Goal: Task Accomplishment & Management: Manage account settings

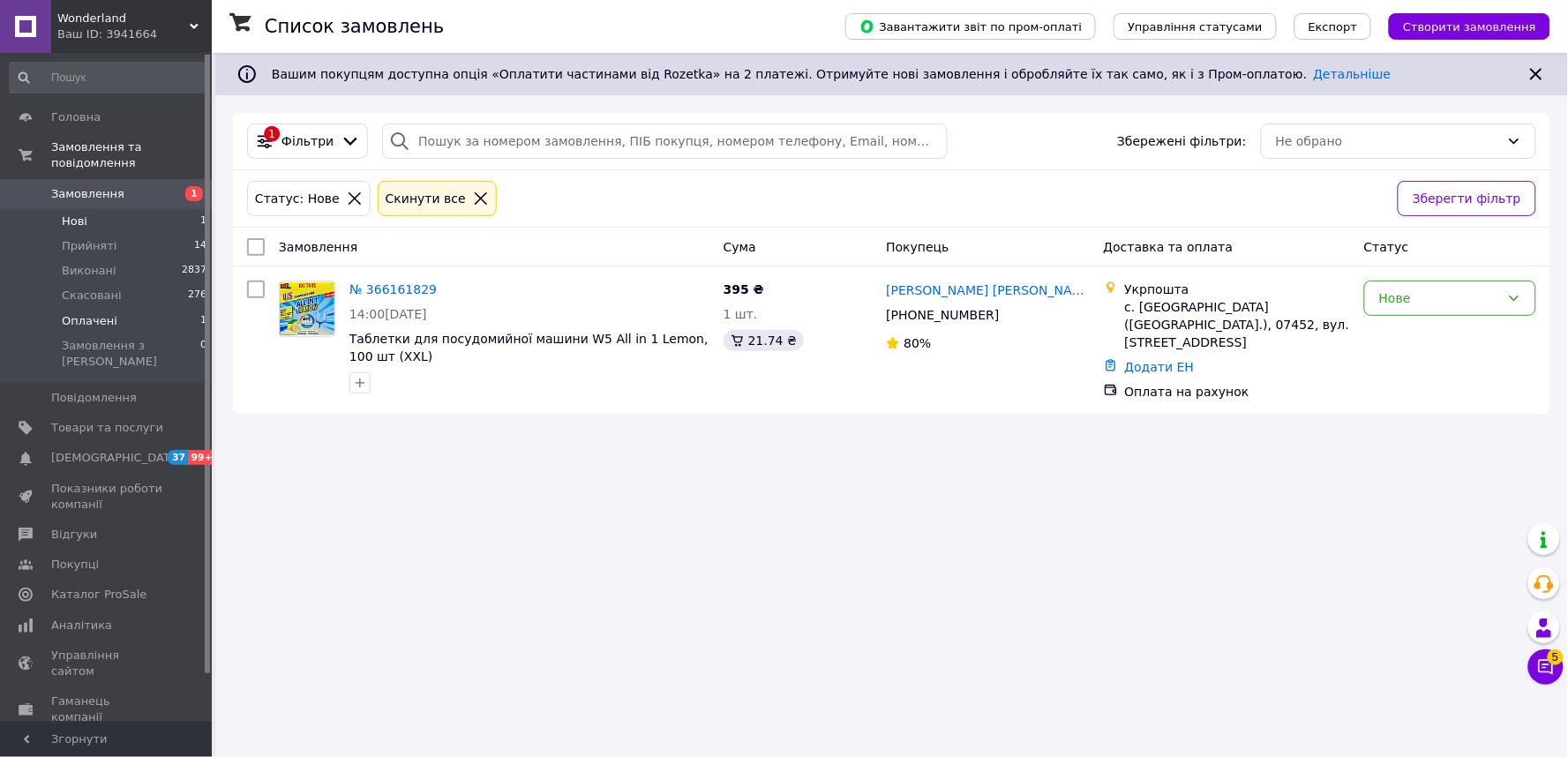
click at [100, 314] on span "Оплачені" at bounding box center [90, 321] width 56 height 16
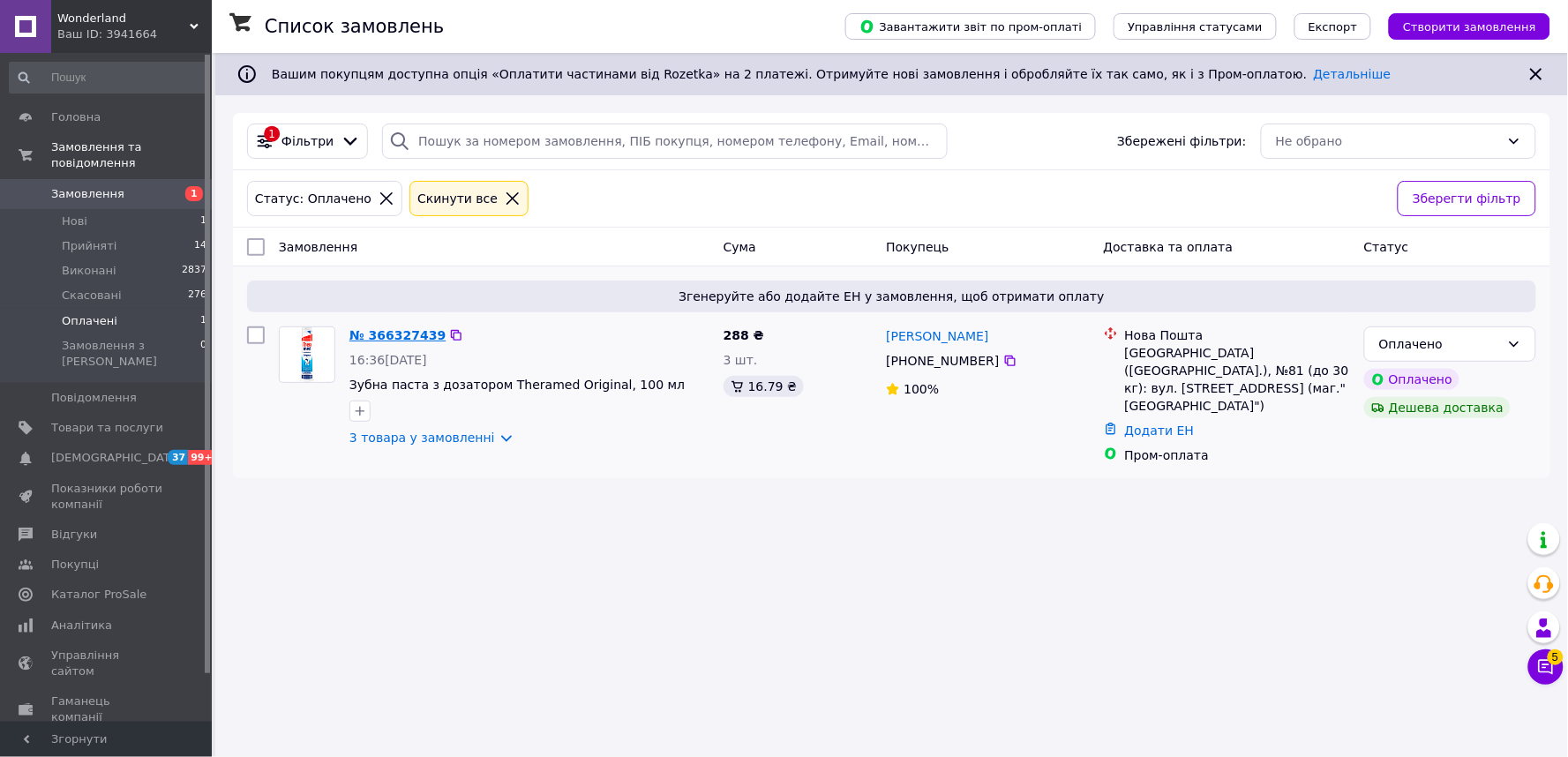
click at [386, 331] on link "№ 366327439" at bounding box center [398, 335] width 96 height 14
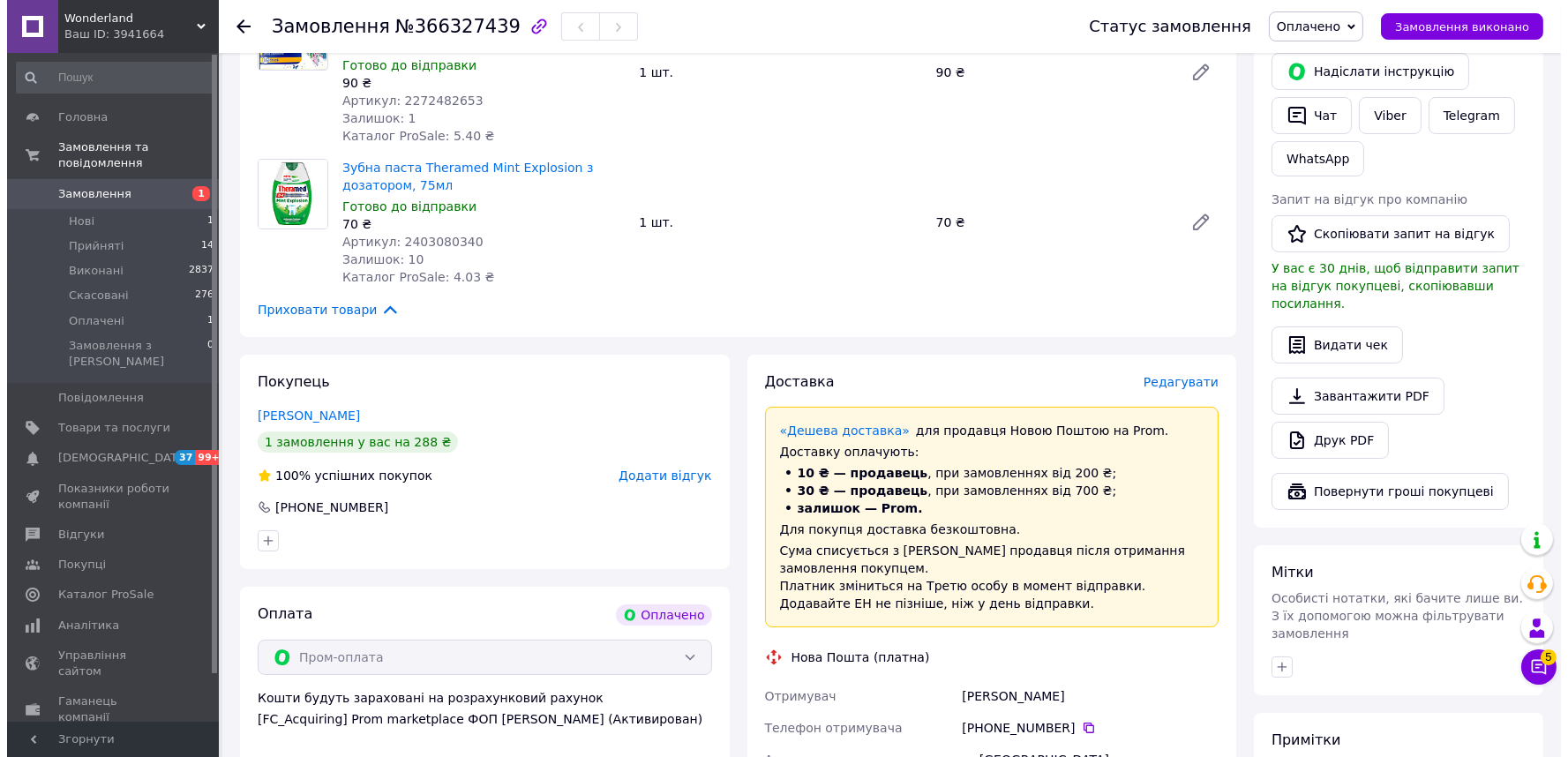
scroll to position [391, 0]
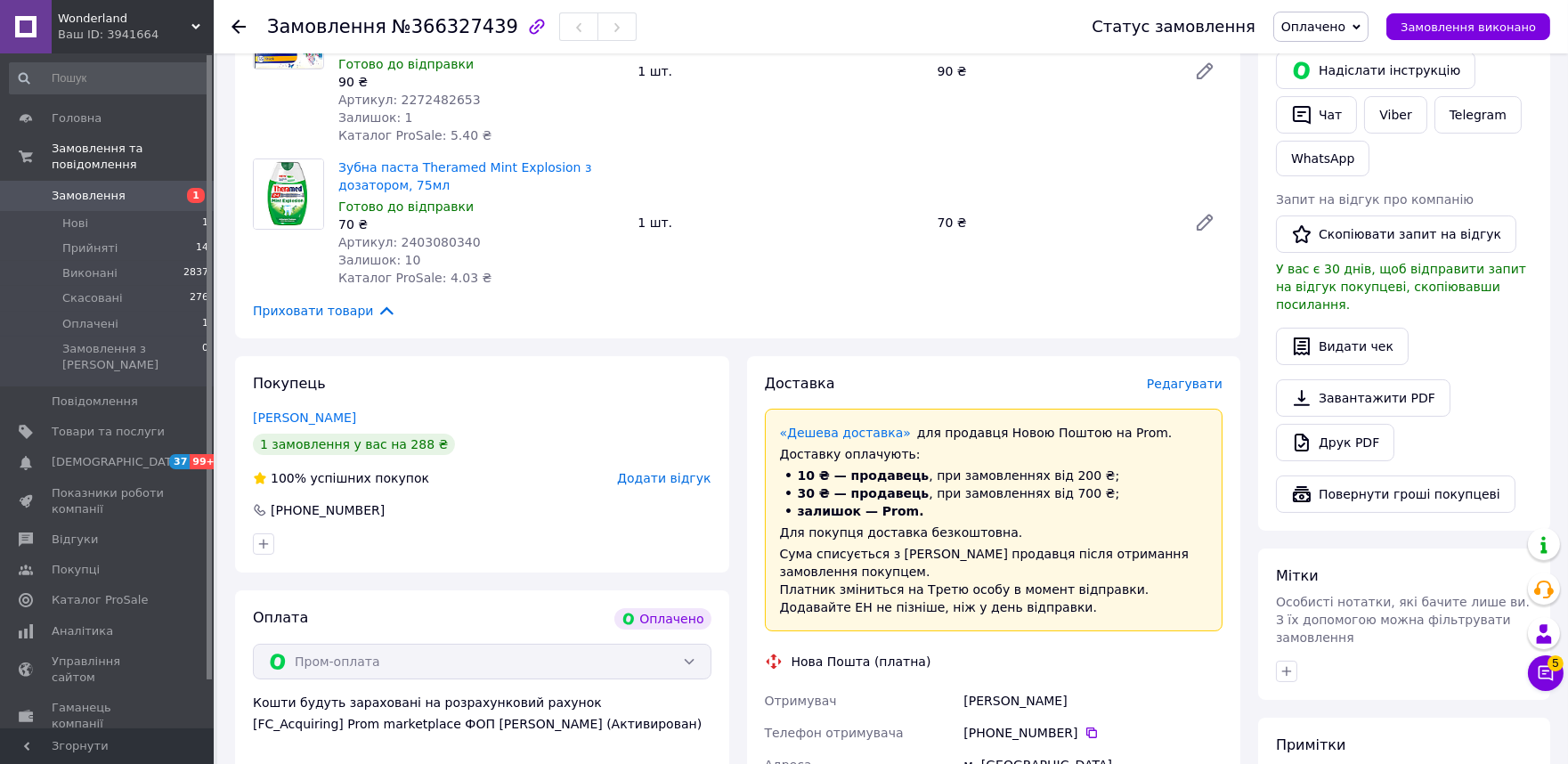
click at [1179, 376] on span "Редагувати" at bounding box center [1184, 383] width 76 height 14
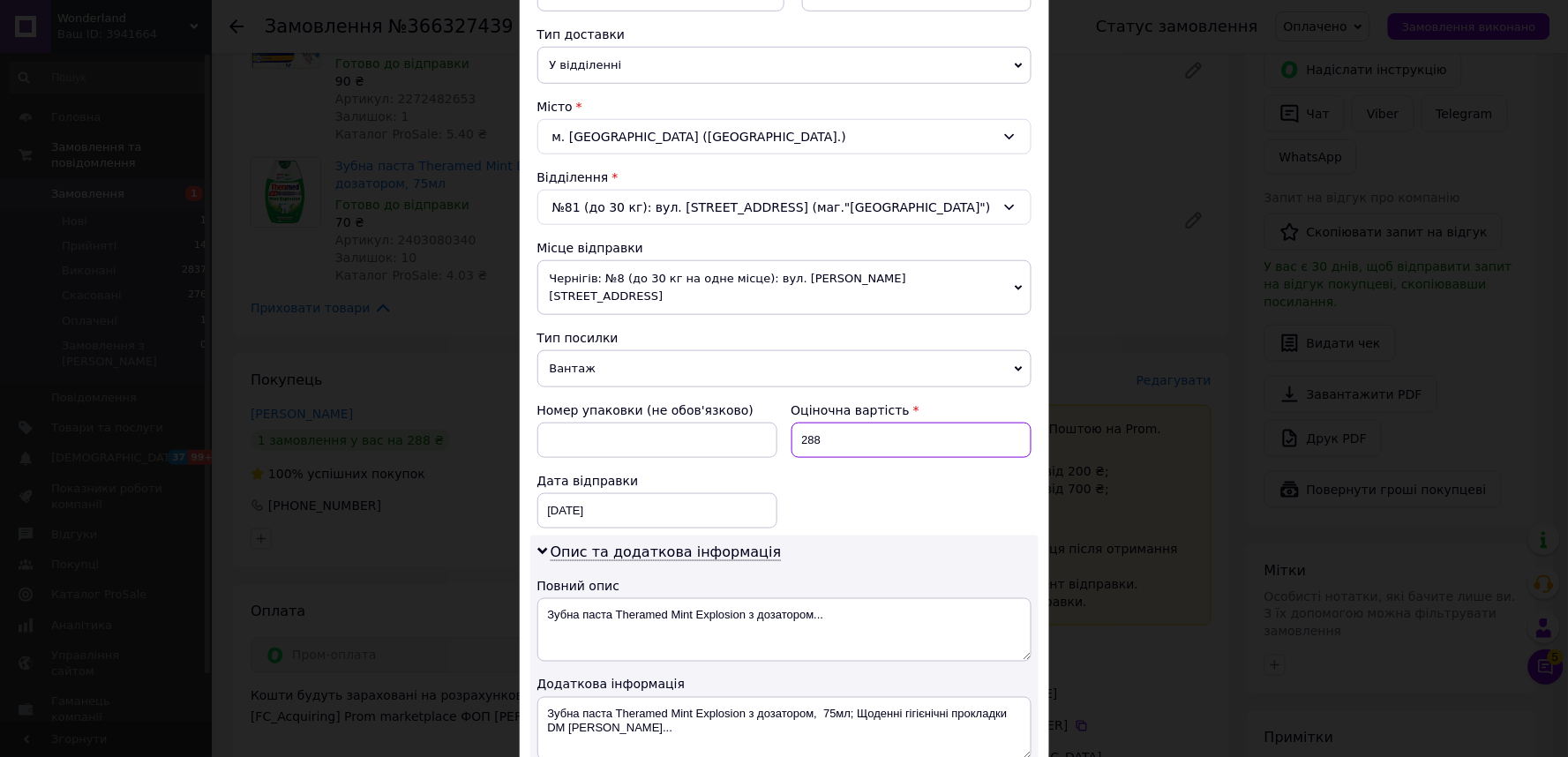
drag, startPoint x: 822, startPoint y: 426, endPoint x: 776, endPoint y: 422, distance: 46.2
click at [776, 422] on div "Номер упаковки (не обов'язково) Оціночна вартість 288 Дата відправки [DATE] < 2…" at bounding box center [784, 465] width 508 height 142
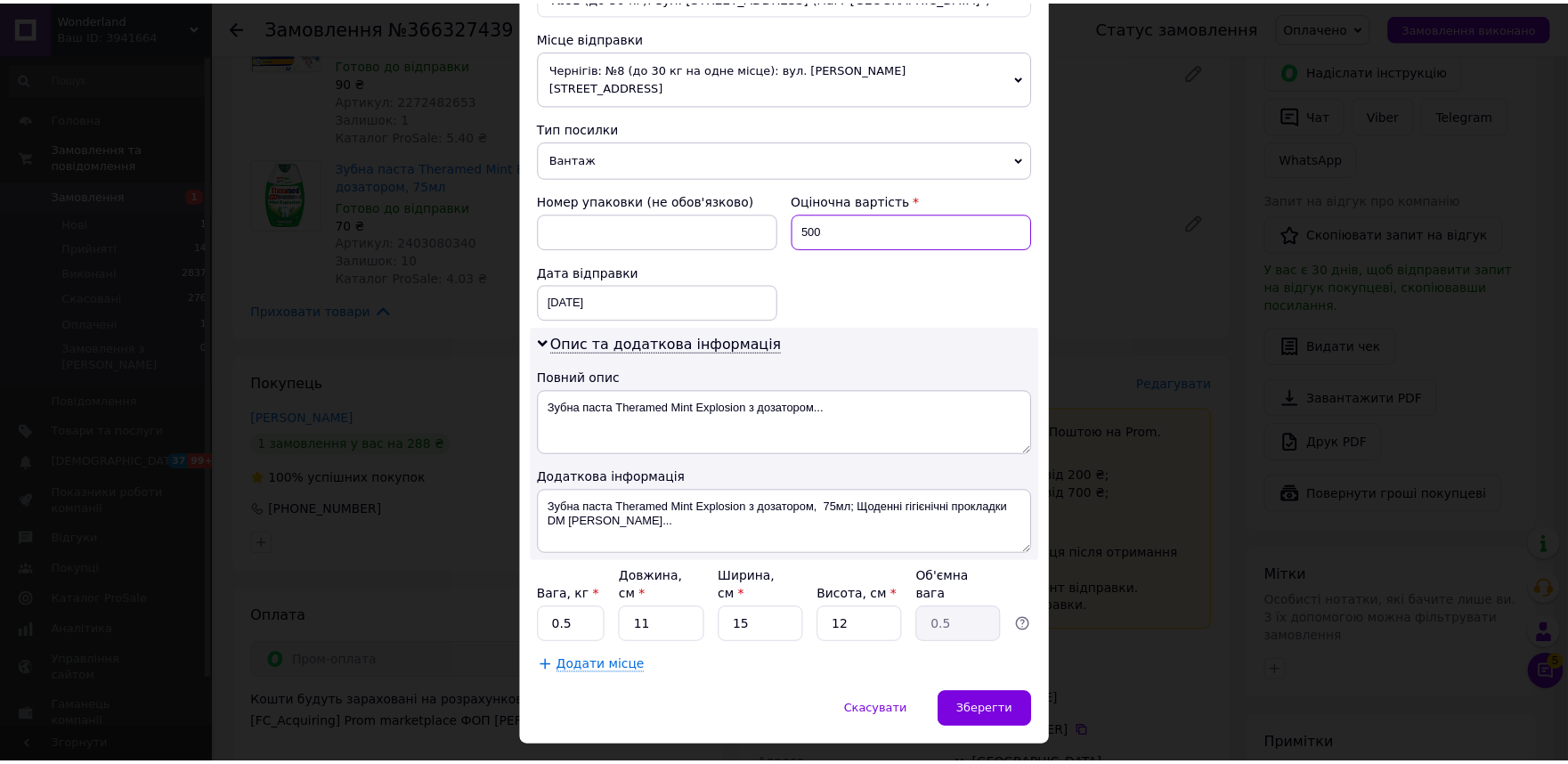
scroll to position [619, 0]
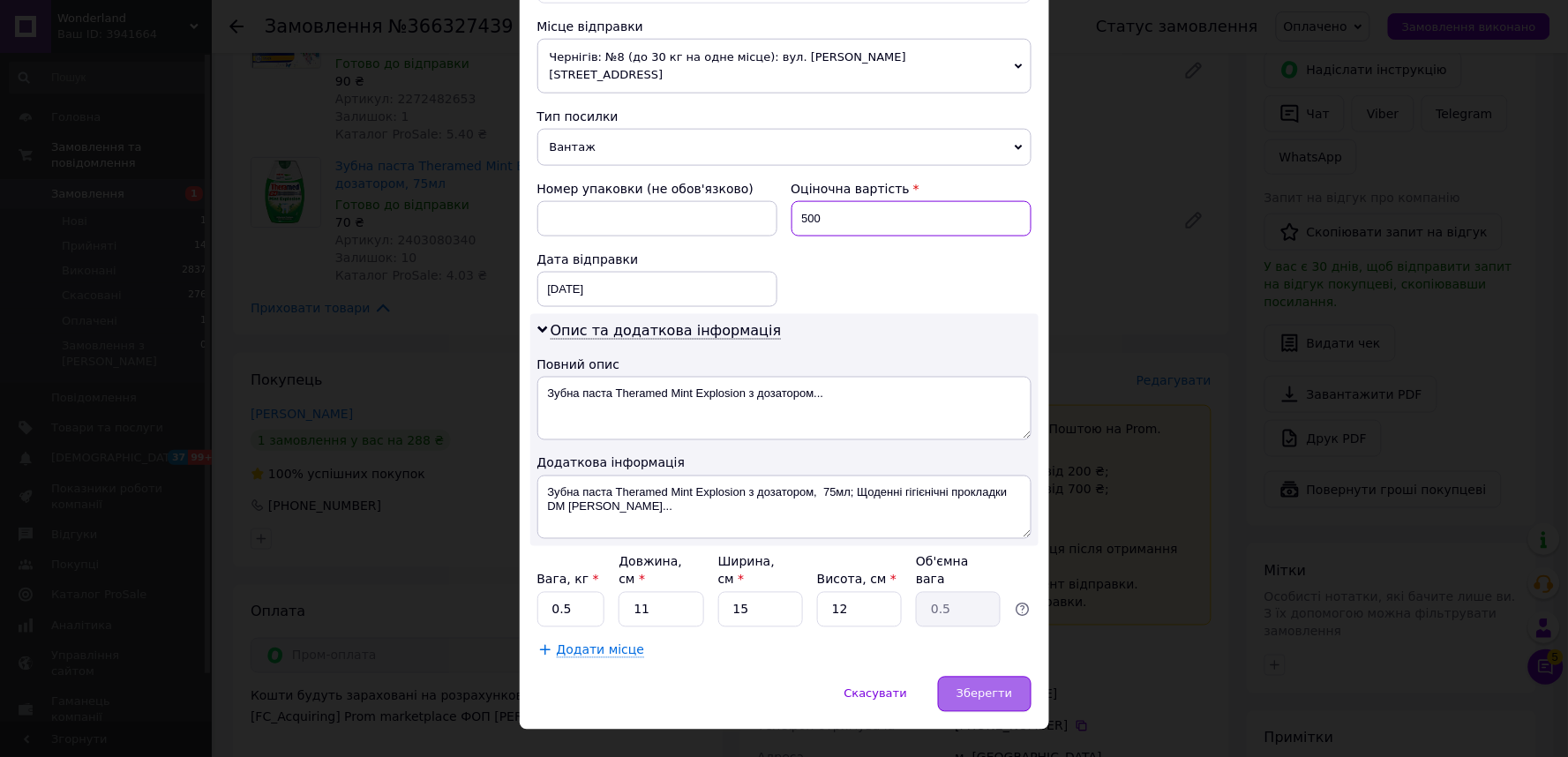
type input "500"
click at [985, 688] on span "Зберегти" at bounding box center [984, 694] width 56 height 13
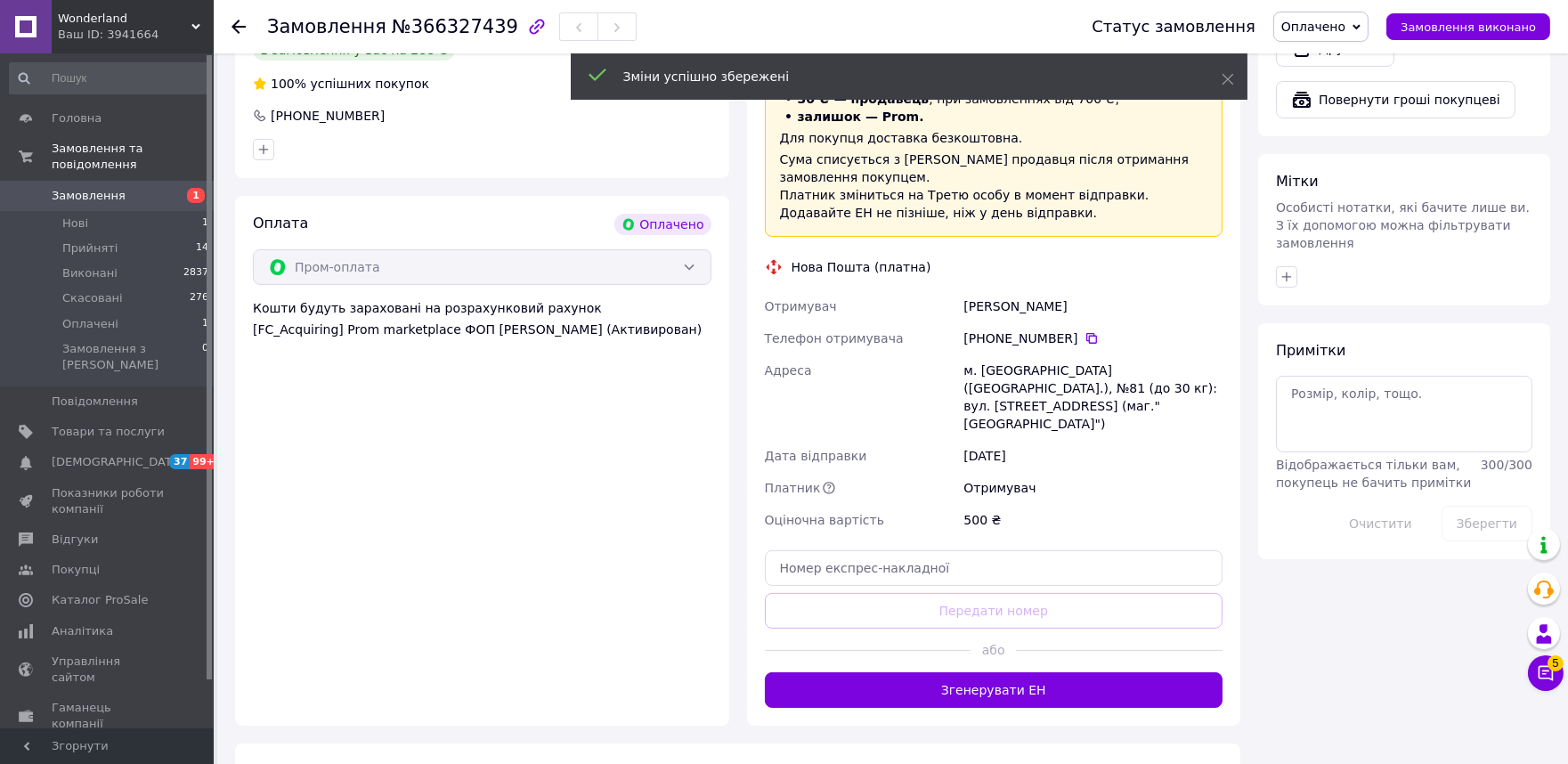
scroll to position [791, 0]
click at [982, 672] on button "Згенерувати ЕН" at bounding box center [994, 689] width 459 height 35
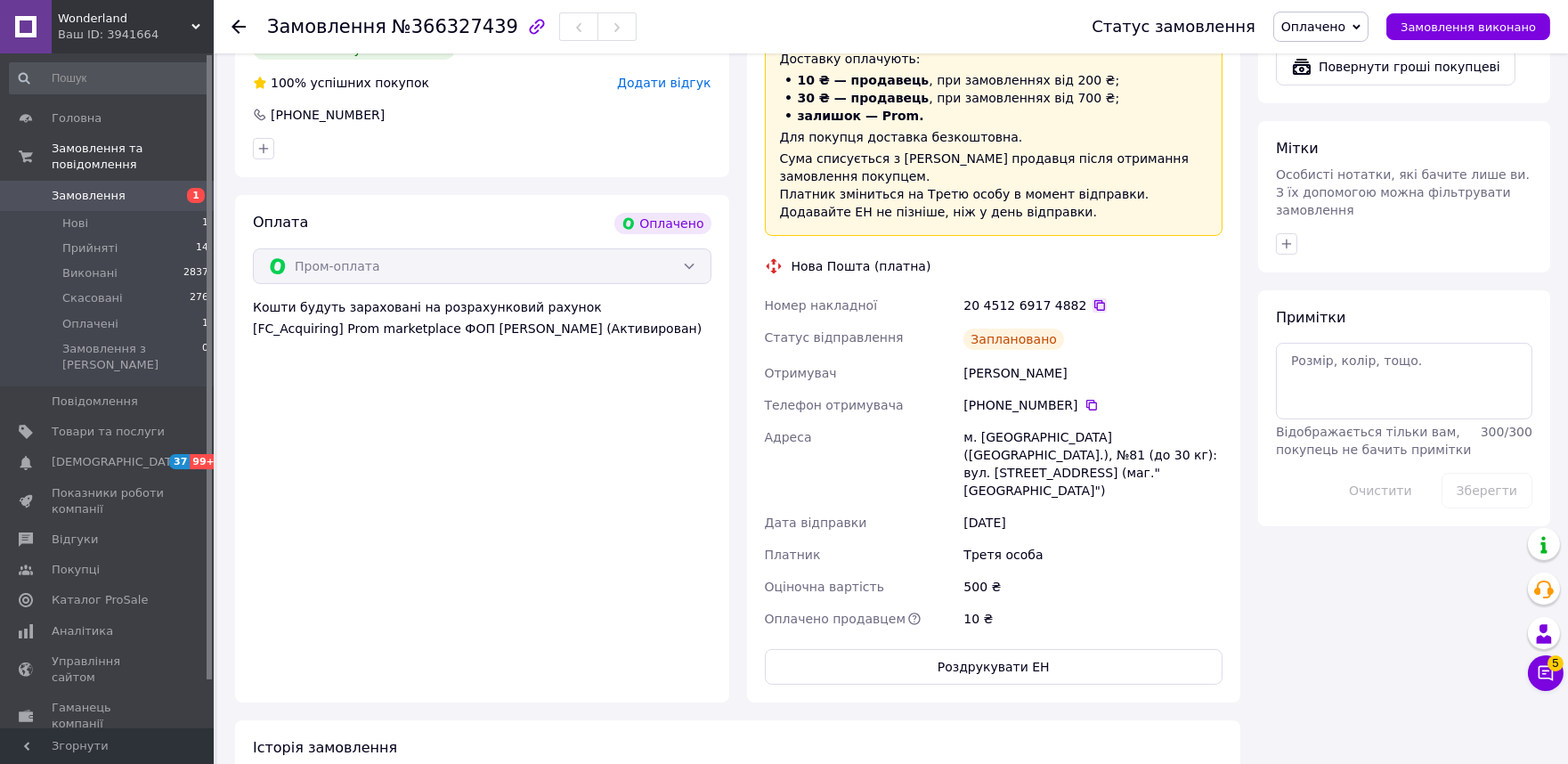
click at [1095, 300] on icon at bounding box center [1099, 304] width 10 height 10
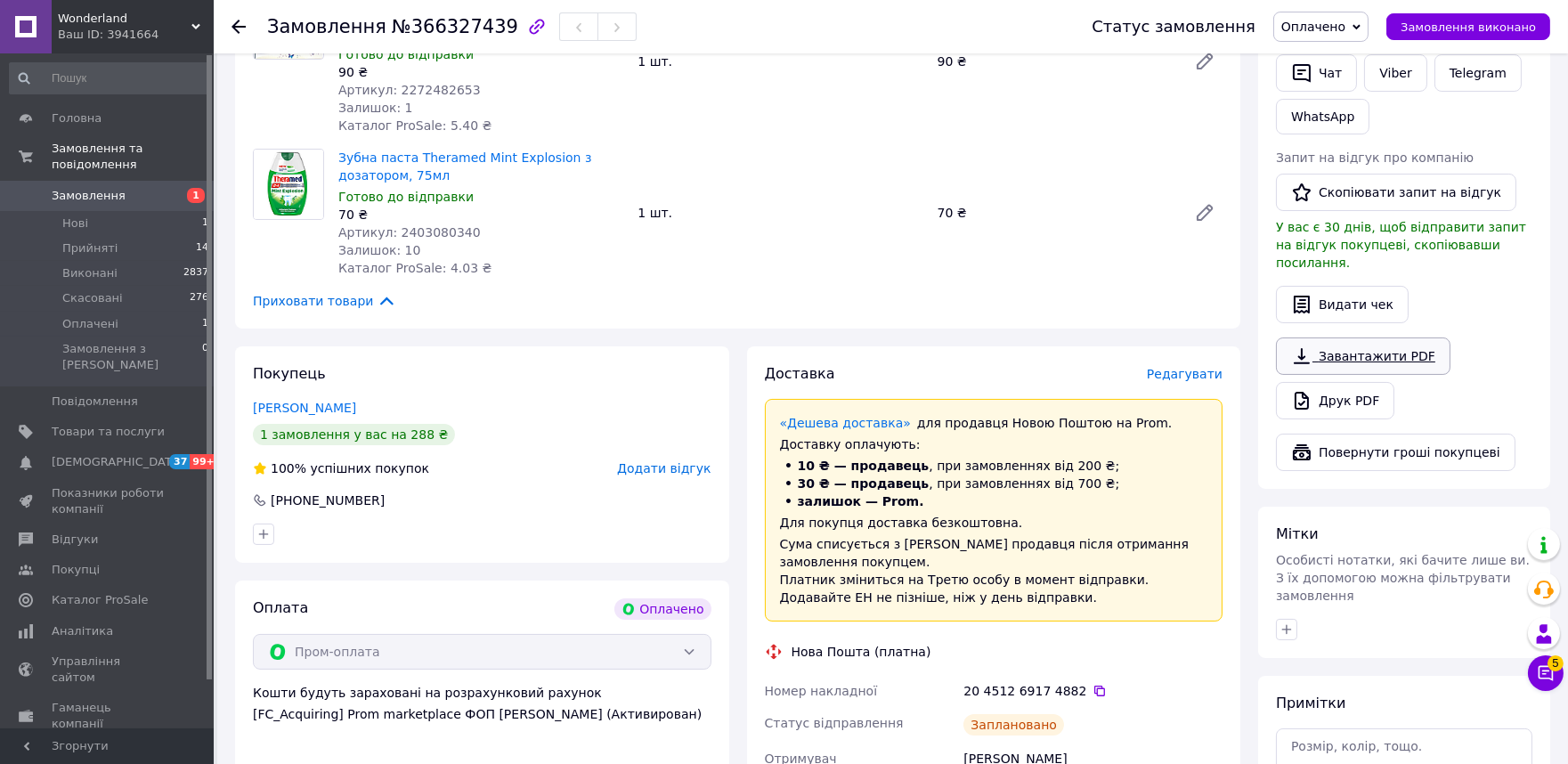
scroll to position [395, 0]
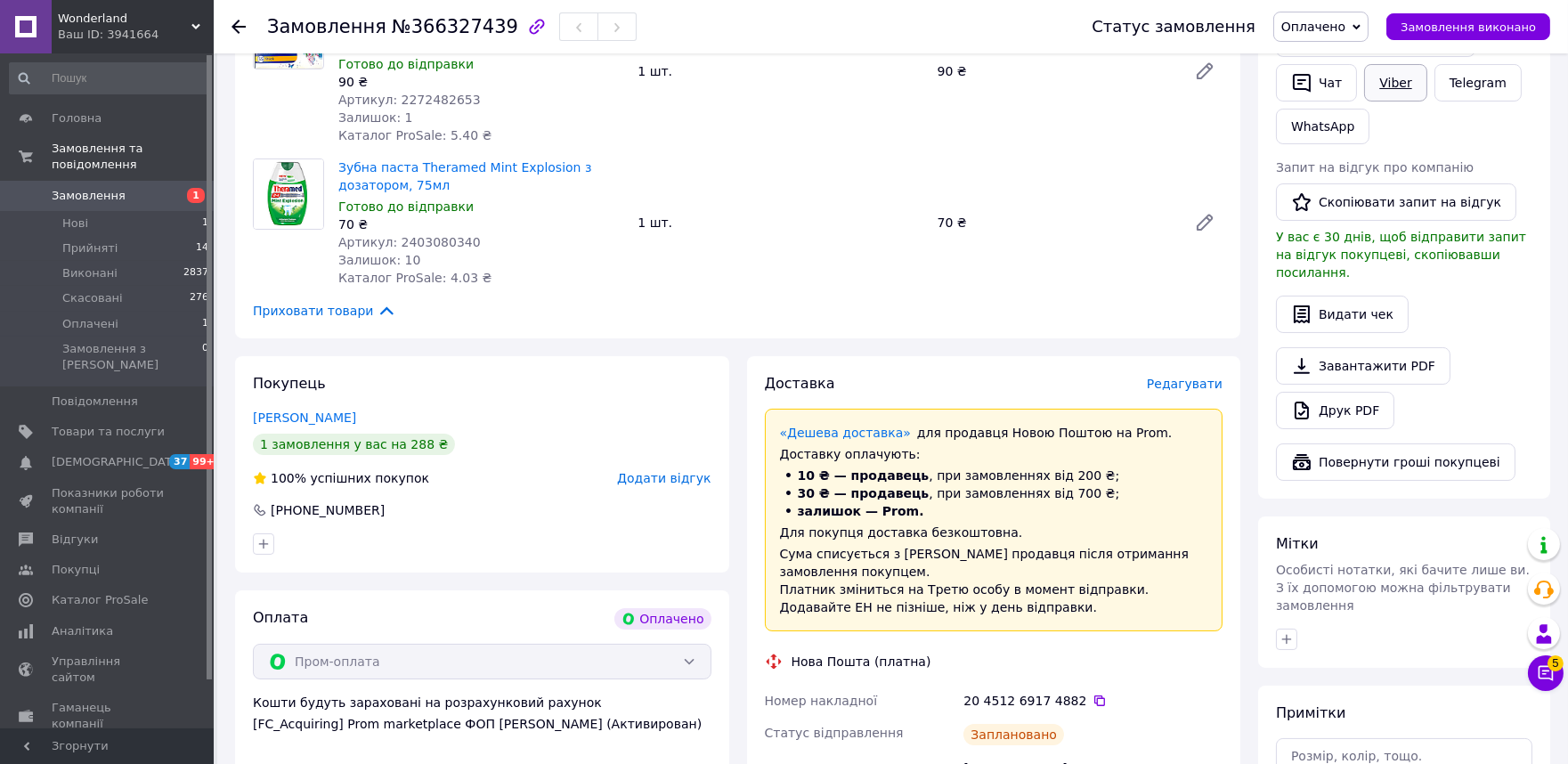
click at [1388, 81] on link "Viber" at bounding box center [1395, 83] width 63 height 37
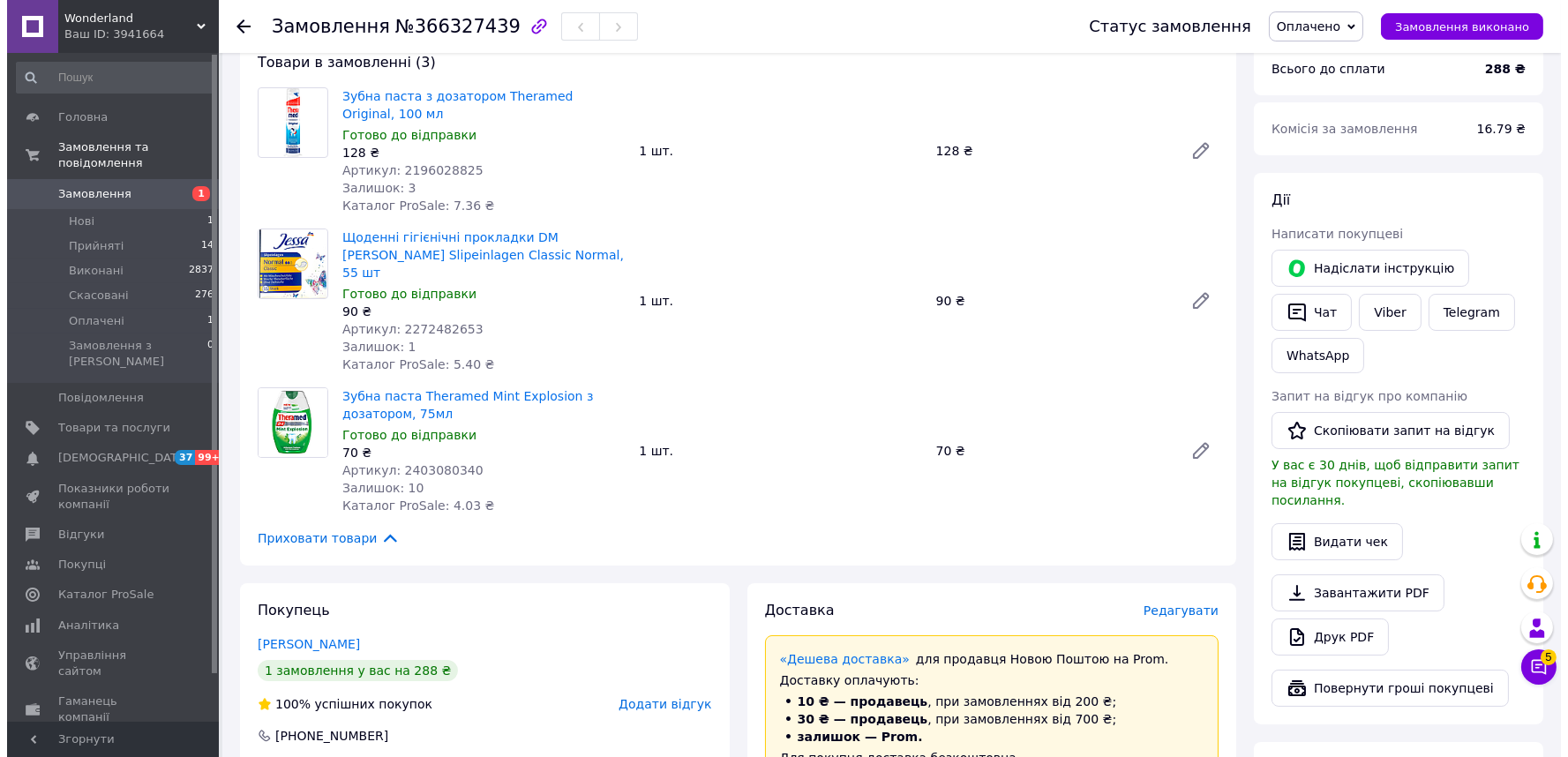
scroll to position [0, 0]
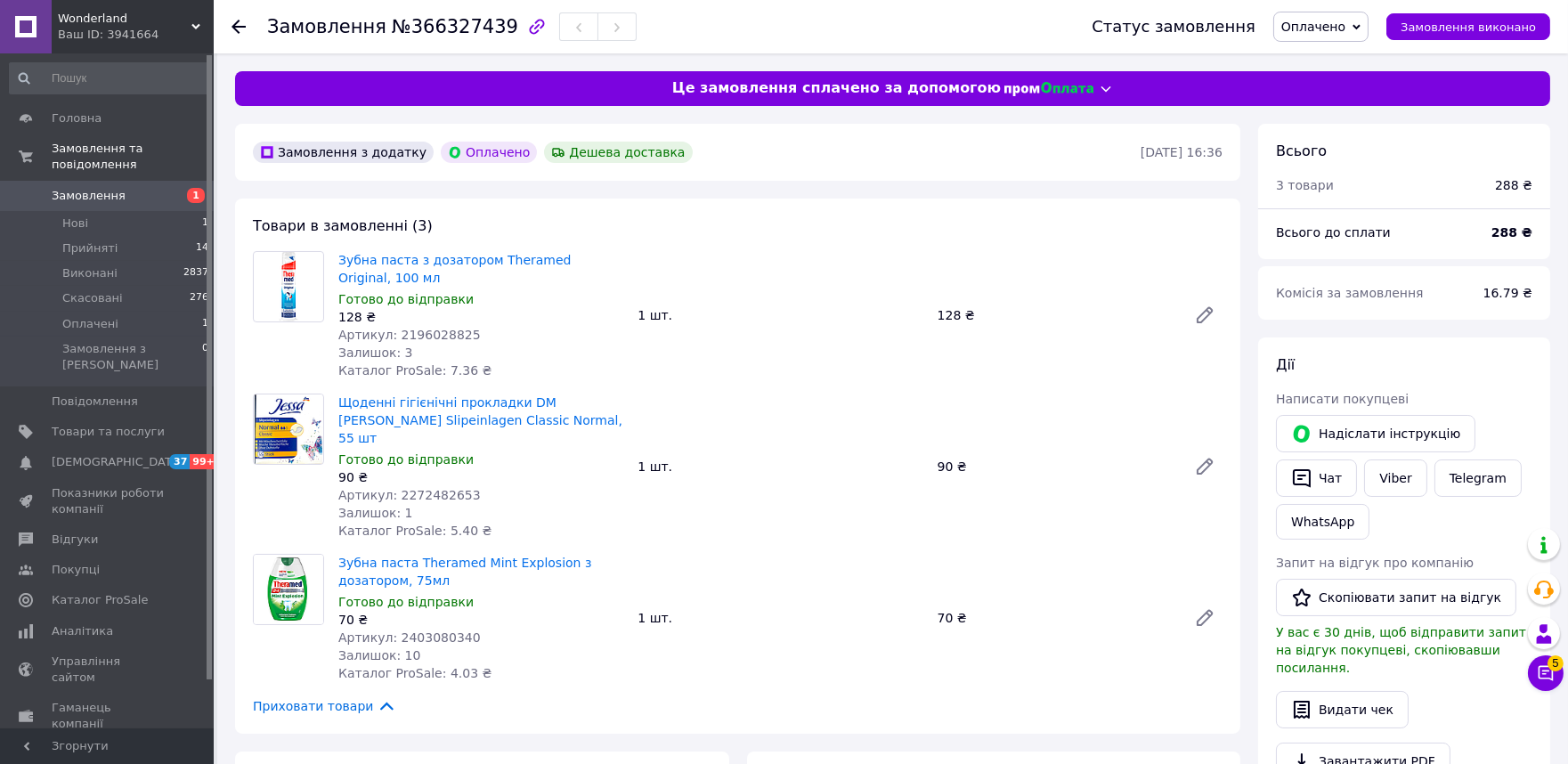
click at [239, 15] on div at bounding box center [249, 26] width 35 height 53
click at [239, 28] on icon at bounding box center [238, 26] width 14 height 14
